Goal: Submit feedback/report problem

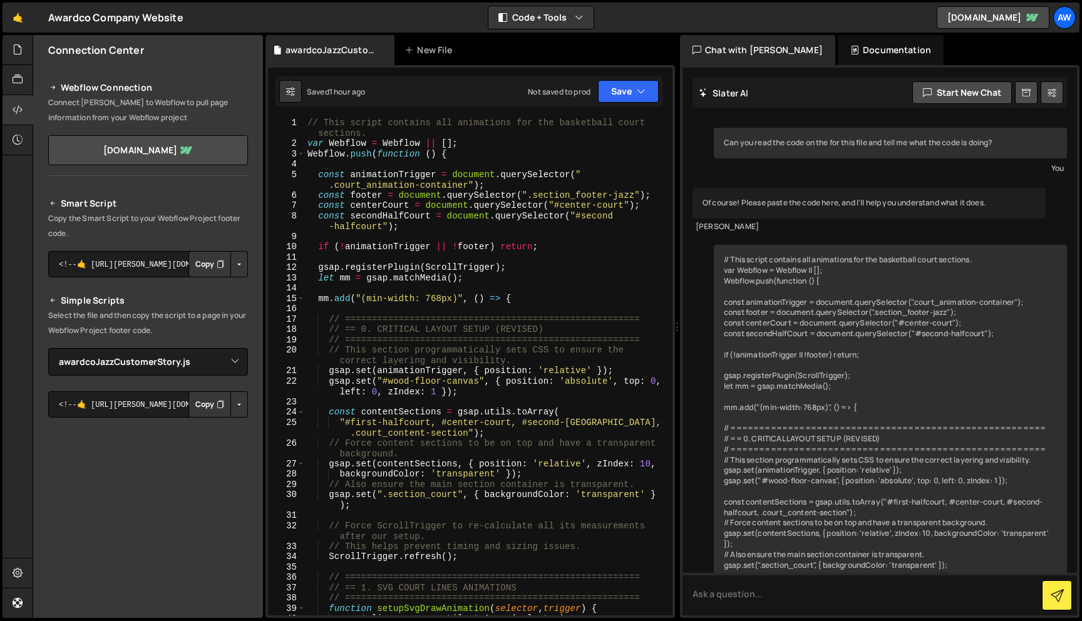
select select "46163"
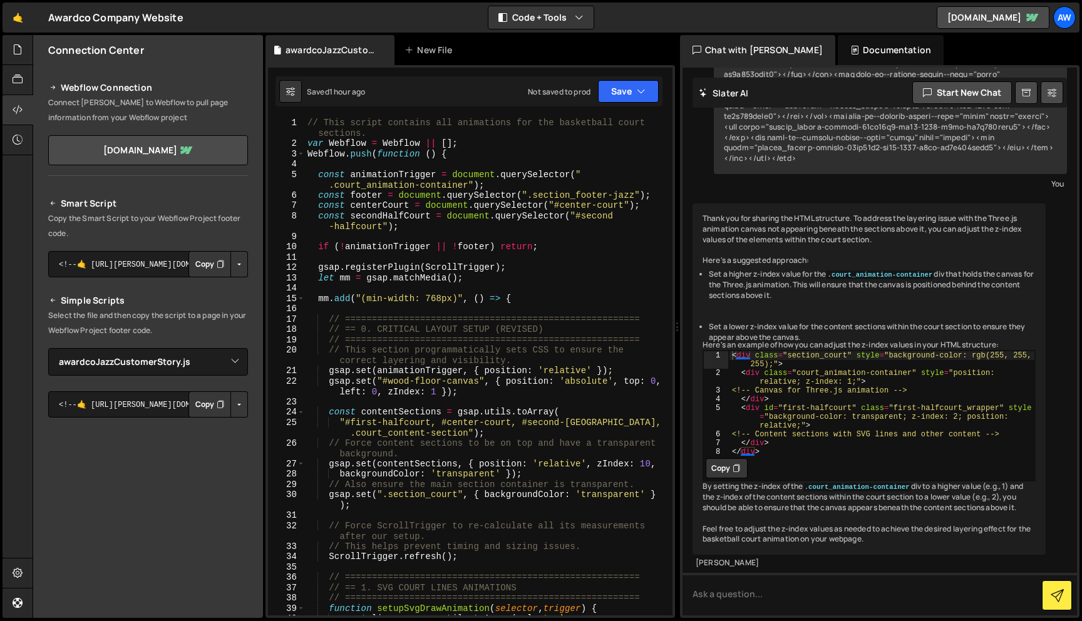
scroll to position [3830, 0]
click at [881, 596] on textarea at bounding box center [880, 594] width 395 height 43
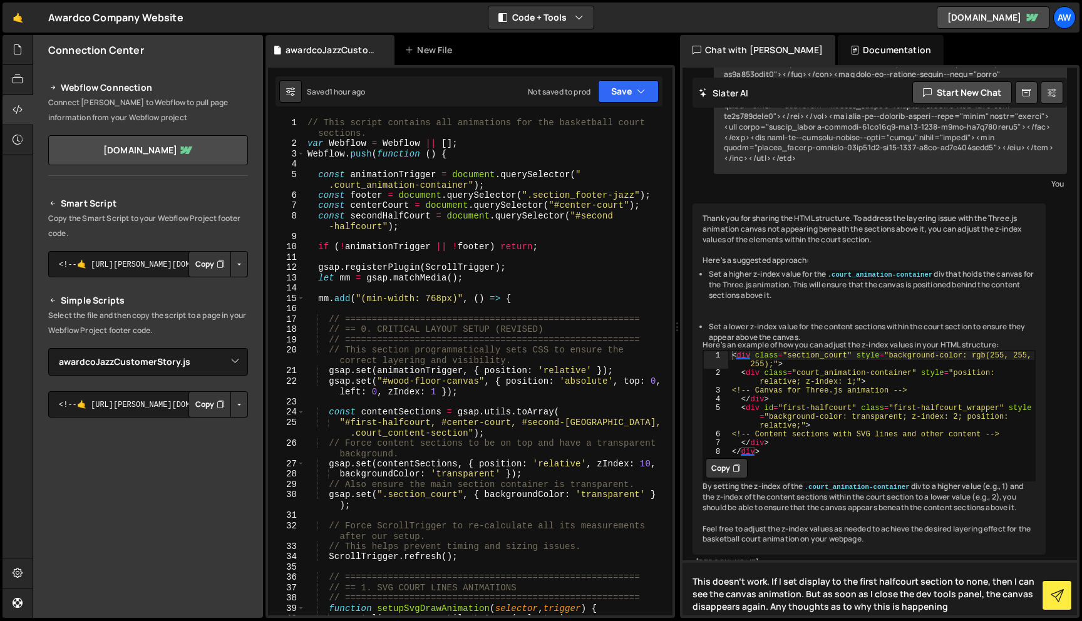
type textarea "This doesn't work. If I set display to the first halfcourt section to none, the…"
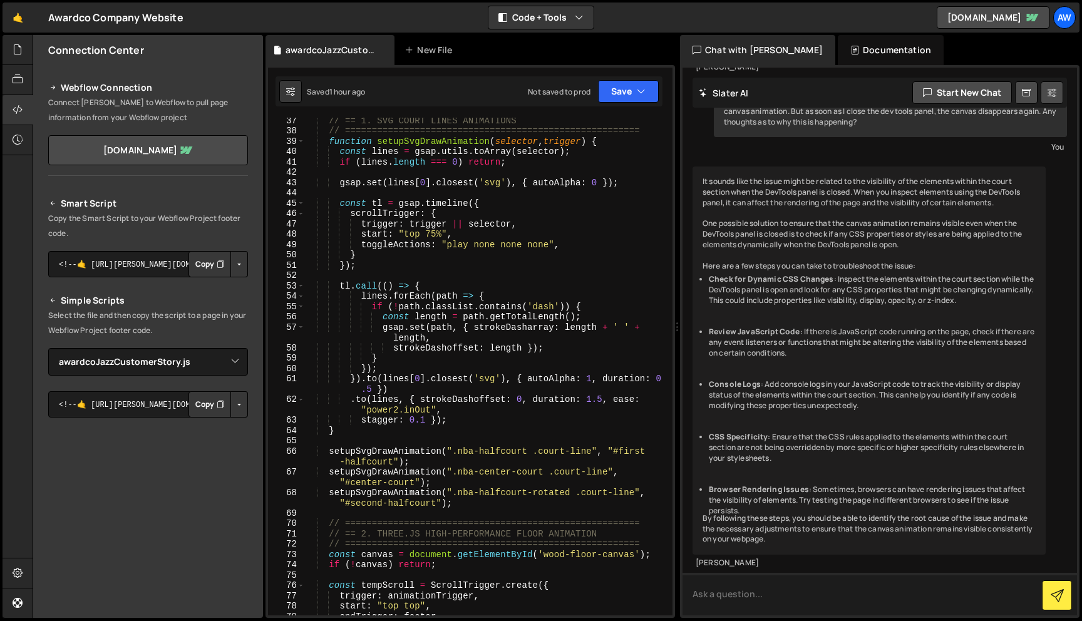
scroll to position [473, 0]
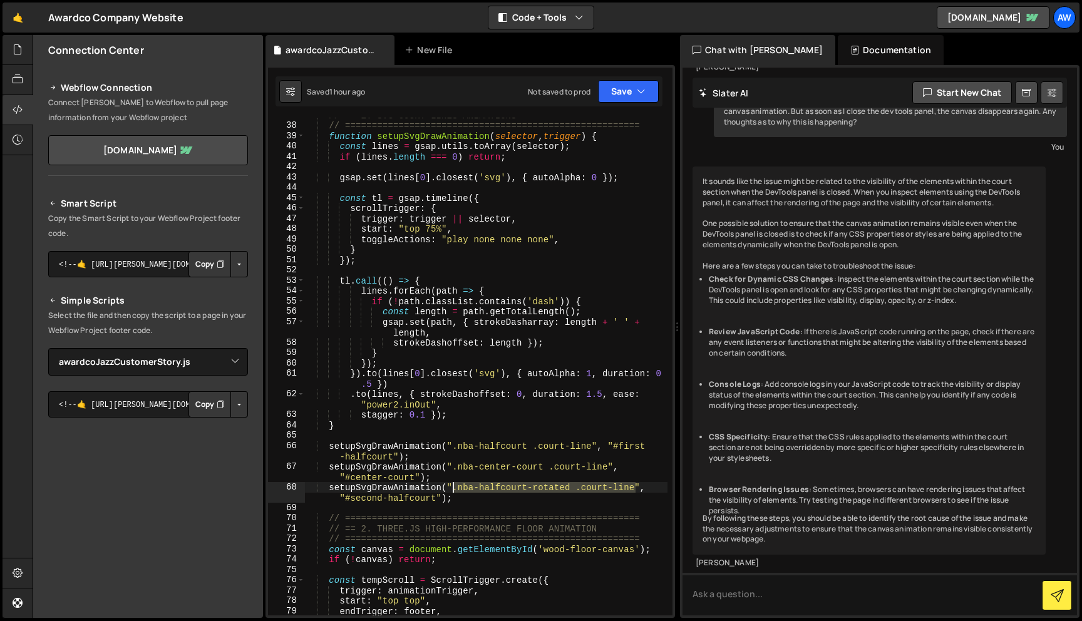
drag, startPoint x: 635, startPoint y: 490, endPoint x: 455, endPoint y: 485, distance: 179.2
click at [455, 485] on div "// == 1. SVG COURT LINES ANIMATIONS // ========================================…" at bounding box center [486, 369] width 363 height 519
click at [480, 495] on div "// == 1. SVG COURT LINES ANIMATIONS // ========================================…" at bounding box center [486, 369] width 363 height 519
drag, startPoint x: 435, startPoint y: 499, endPoint x: 345, endPoint y: 497, distance: 90.2
click at [345, 497] on div "// == 1. SVG COURT LINES ANIMATIONS // ========================================…" at bounding box center [486, 369] width 363 height 519
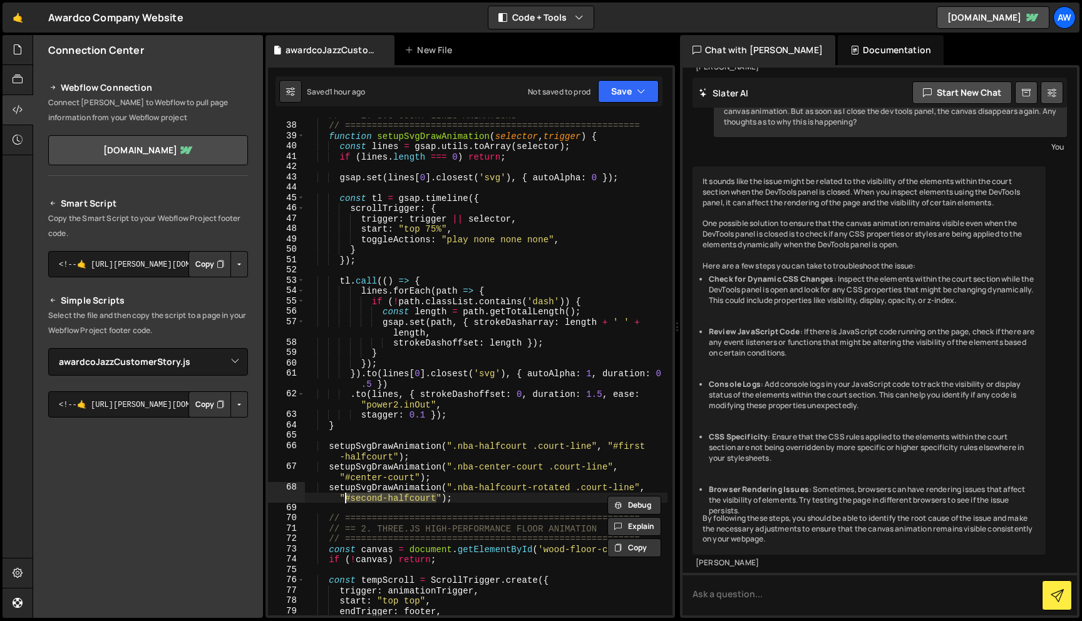
click at [361, 497] on div "// == 1. SVG COURT LINES ANIMATIONS // ========================================…" at bounding box center [486, 369] width 363 height 519
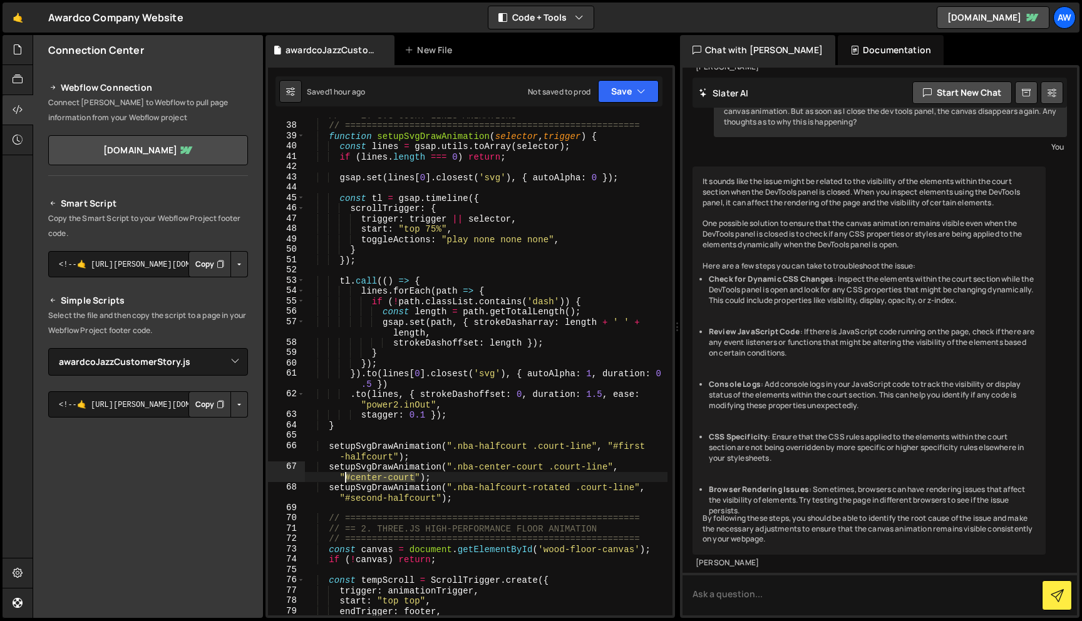
drag, startPoint x: 415, startPoint y: 477, endPoint x: 346, endPoint y: 479, distance: 68.9
click at [346, 479] on div "// == 1. SVG COURT LINES ANIMATIONS // ========================================…" at bounding box center [486, 369] width 363 height 519
click at [355, 479] on div "// == 1. SVG COURT LINES ANIMATIONS // ========================================…" at bounding box center [486, 367] width 363 height 498
drag, startPoint x: 393, startPoint y: 455, endPoint x: 616, endPoint y: 443, distance: 223.9
click at [616, 443] on div "// == 1. SVG COURT LINES ANIMATIONS // ========================================…" at bounding box center [486, 369] width 363 height 519
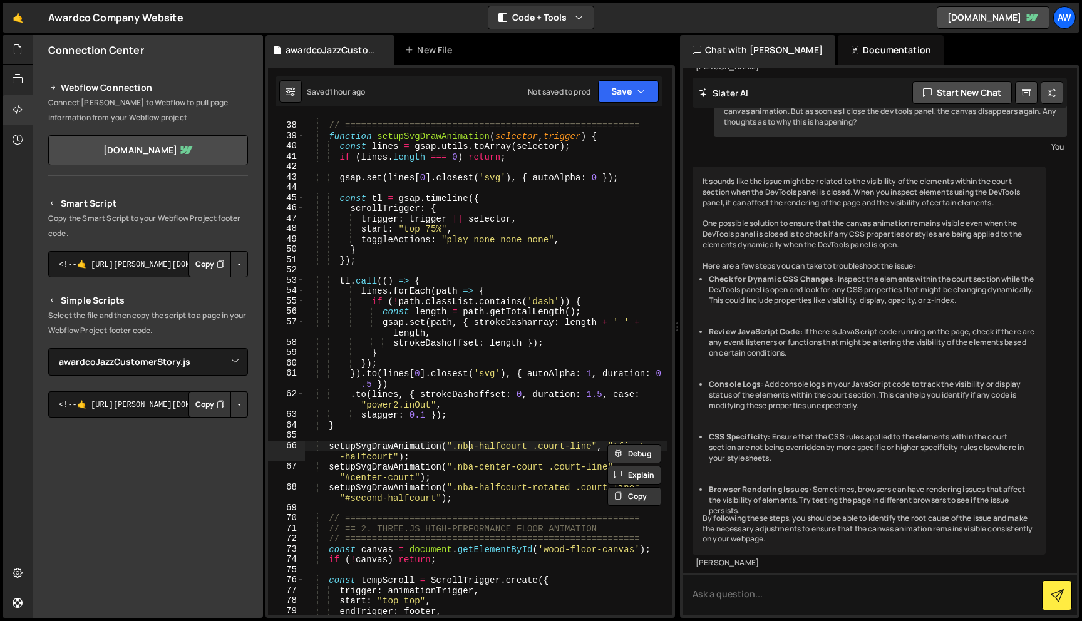
click at [470, 451] on div "// == 1. SVG COURT LINES ANIMATIONS // ========================================…" at bounding box center [486, 369] width 363 height 519
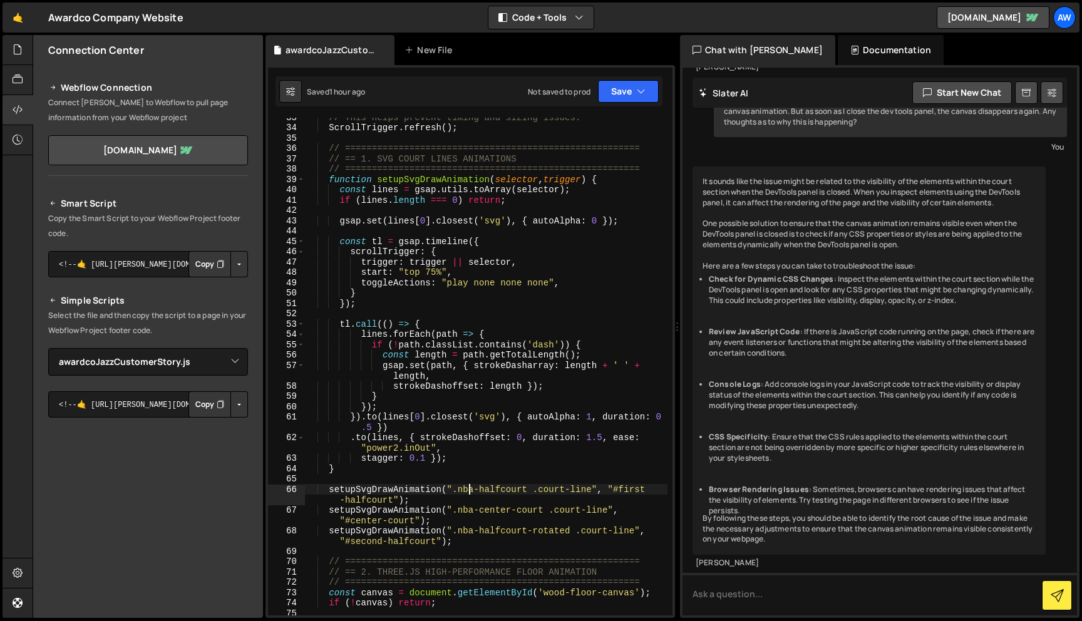
scroll to position [430, 0]
click at [484, 468] on div "// This helps prevent timing and sizing issues. ScrollTrigger . refresh ( ) ; /…" at bounding box center [486, 371] width 363 height 519
type textarea "}"
